Goal: Task Accomplishment & Management: Use online tool/utility

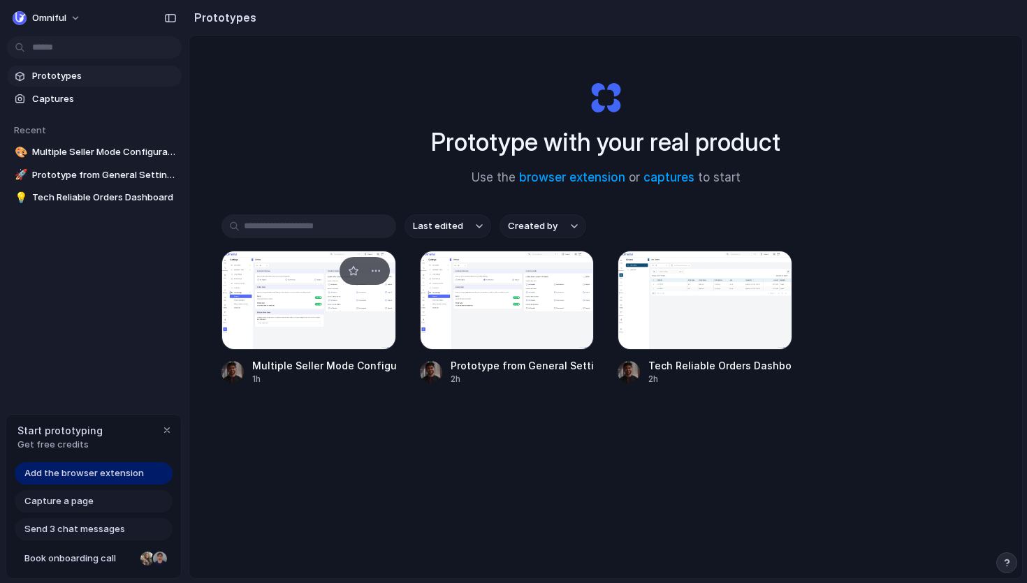
click at [306, 319] on div at bounding box center [308, 300] width 175 height 99
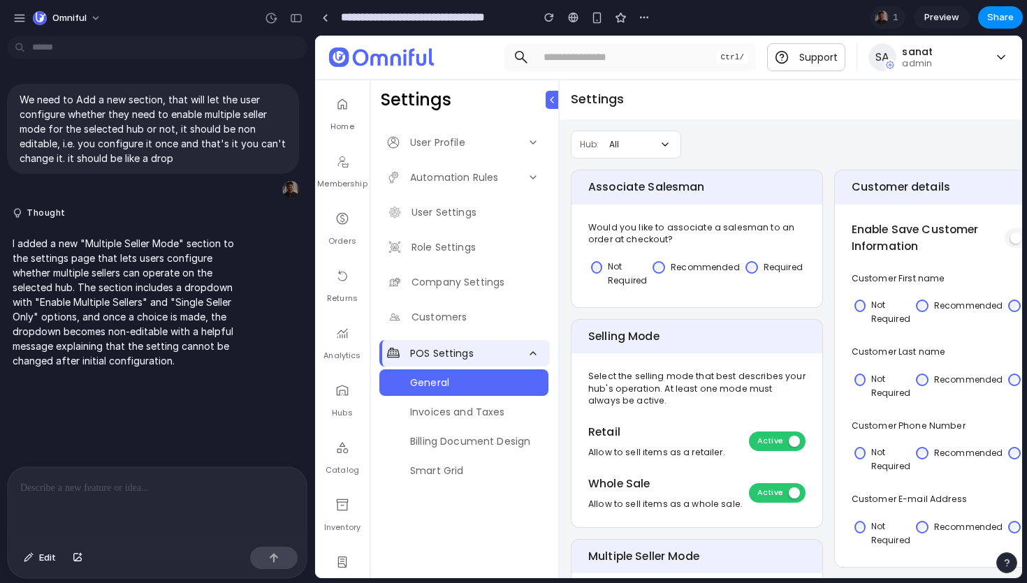
click at [468, 346] on span "POS Settings" at bounding box center [442, 353] width 64 height 27
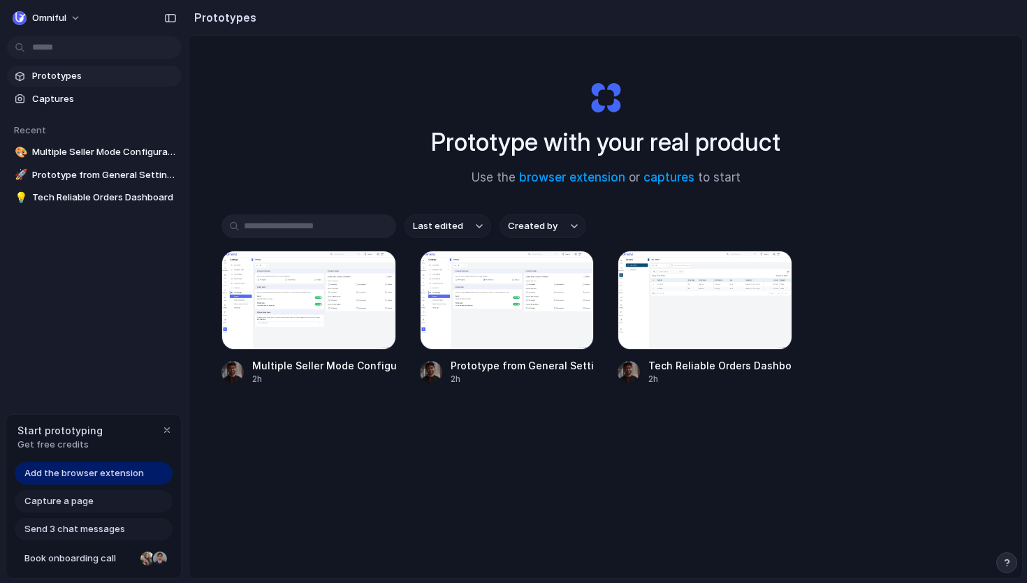
click at [110, 475] on span "Add the browser extension" at bounding box center [83, 473] width 119 height 14
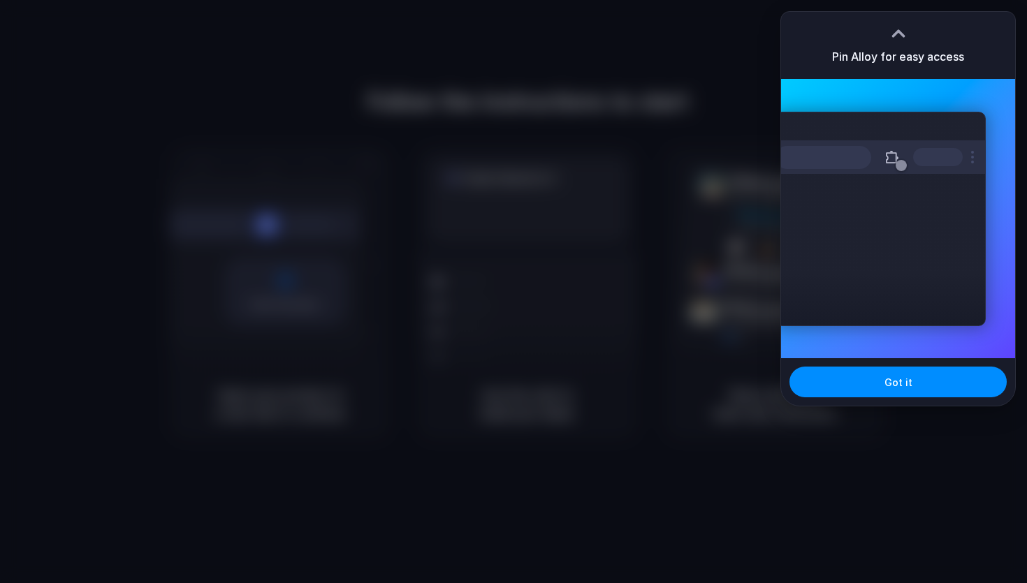
click at [682, 143] on div at bounding box center [513, 291] width 1027 height 583
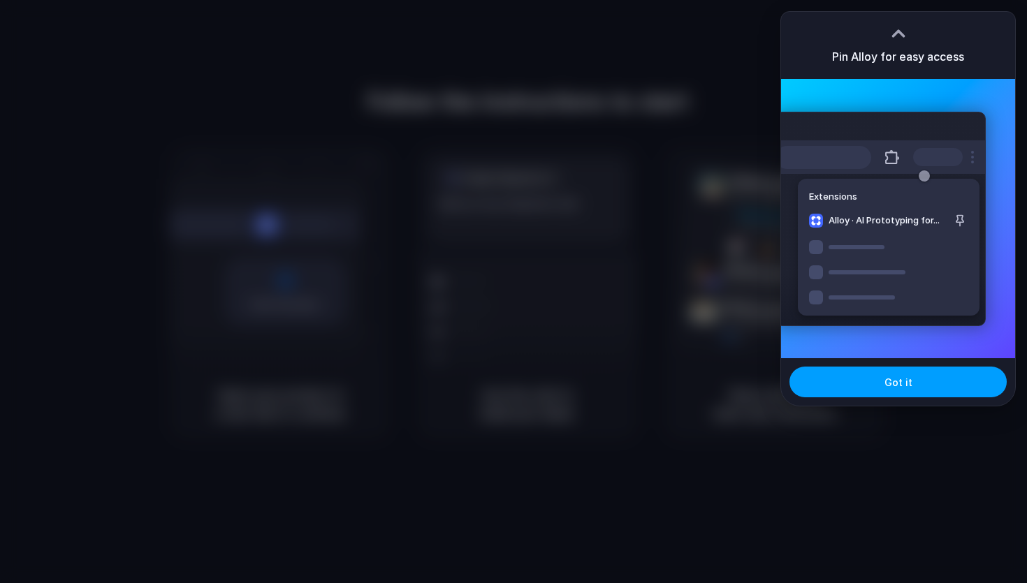
click at [904, 387] on span "Got it" at bounding box center [898, 382] width 28 height 15
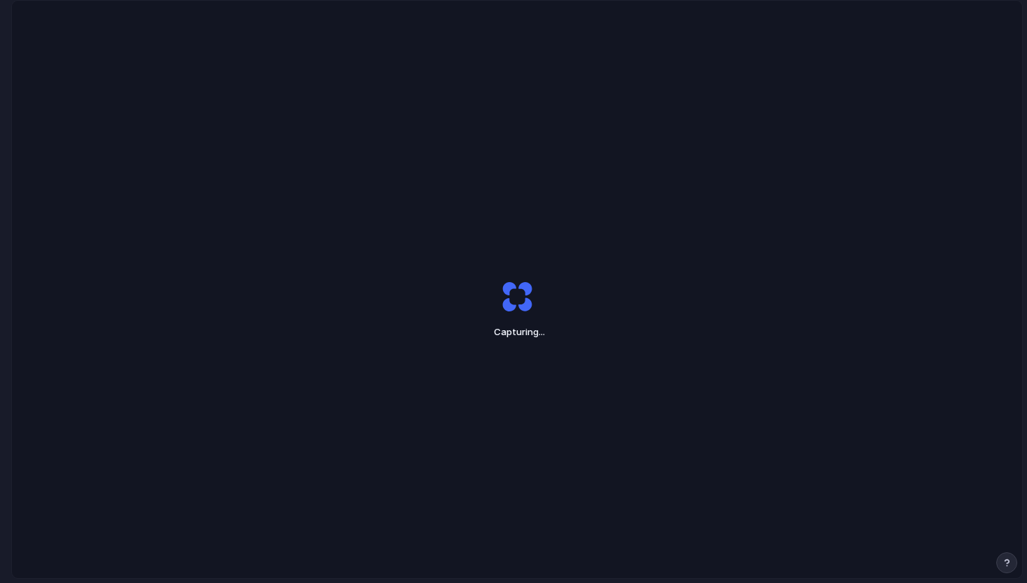
click at [489, 308] on div "Capturing ..." at bounding box center [516, 309] width 349 height 105
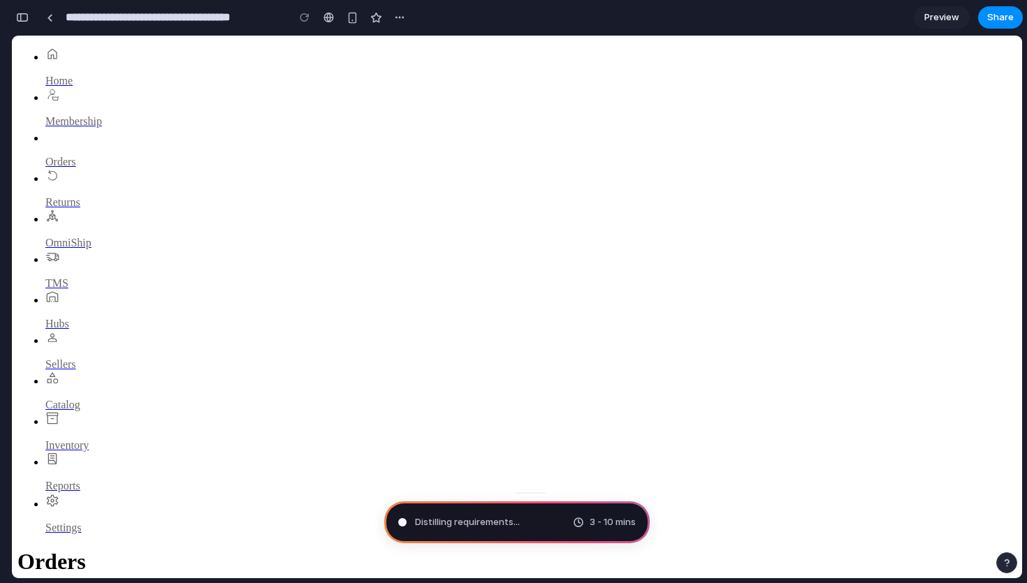
type input "**********"
